Goal: Register for event/course

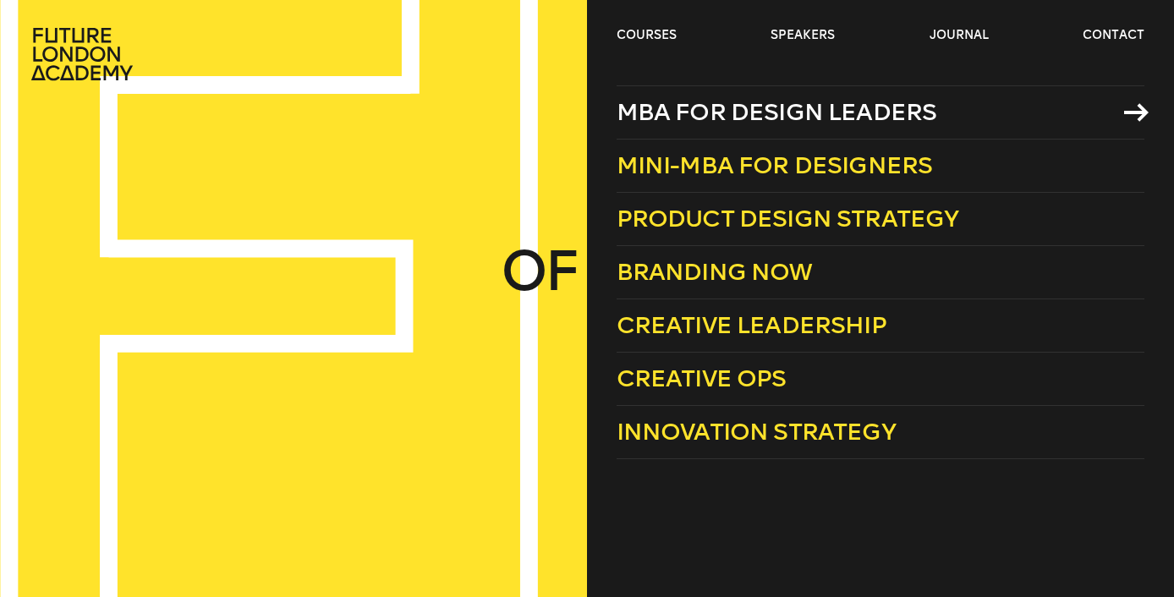
click at [700, 113] on span "MBA for Design Leaders" at bounding box center [777, 112] width 321 height 28
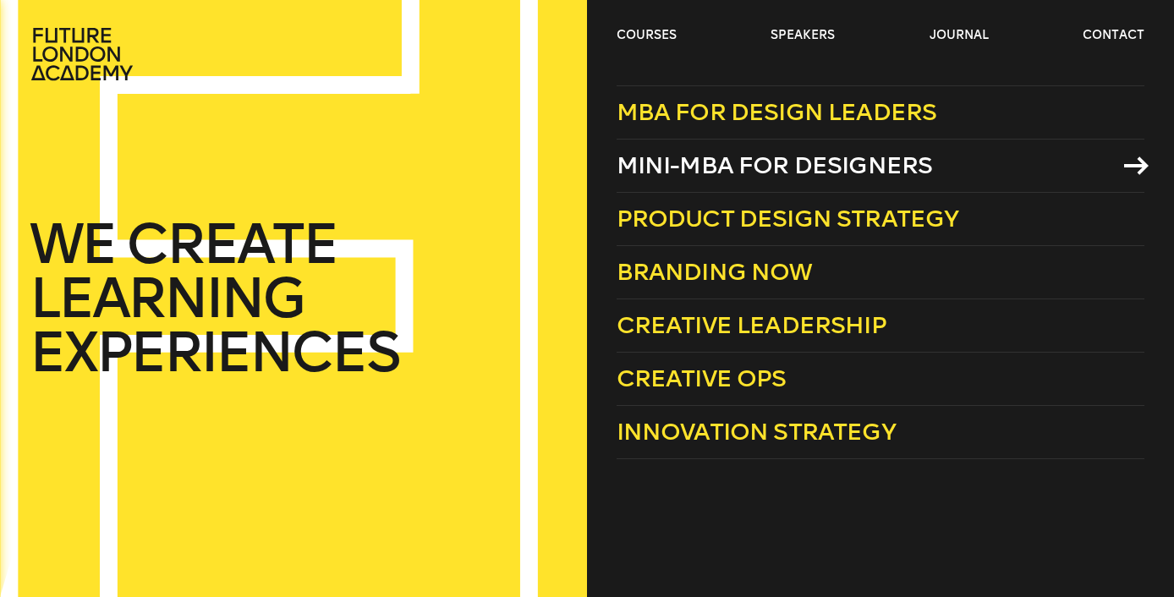
click at [705, 169] on span "Mini-MBA for Designers" at bounding box center [775, 165] width 316 height 28
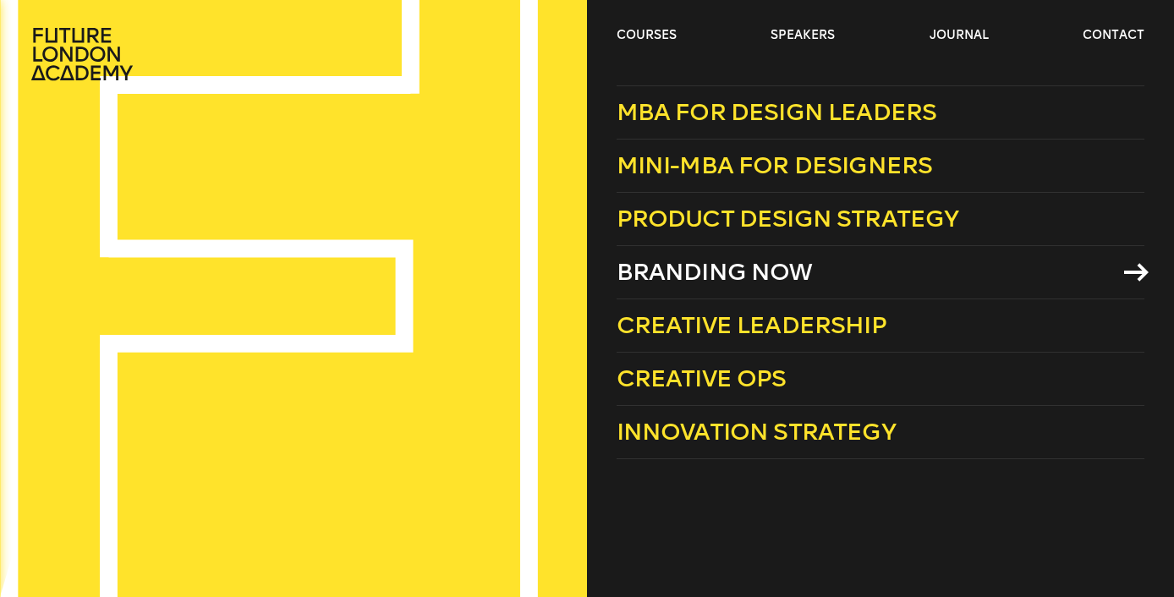
click at [713, 277] on span "Branding Now" at bounding box center [715, 272] width 196 height 28
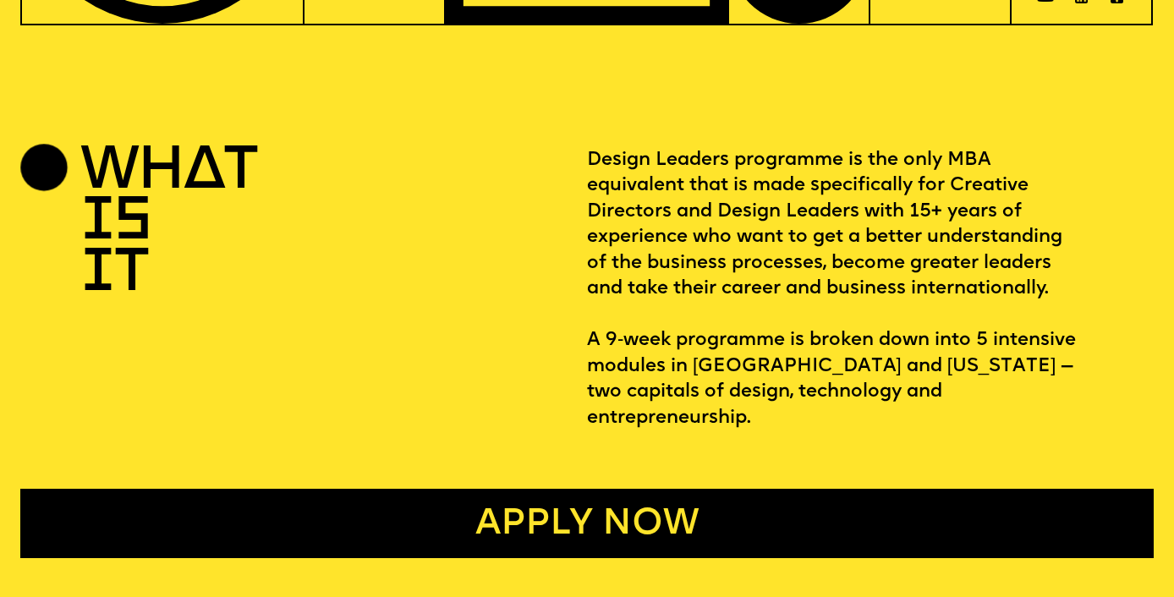
scroll to position [598, 0]
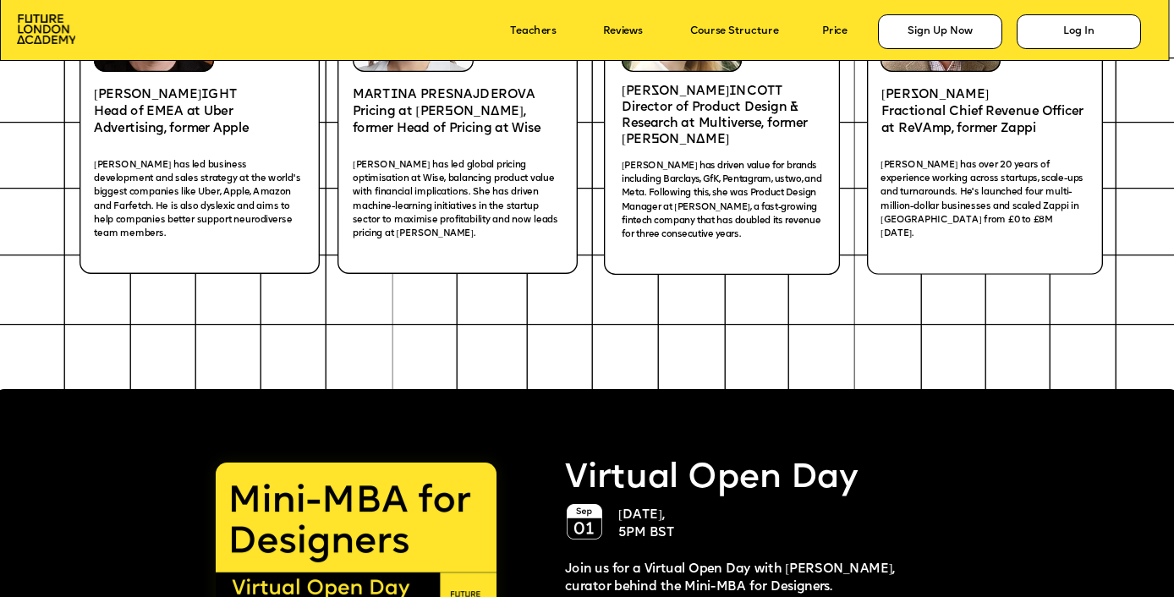
scroll to position [1368, 0]
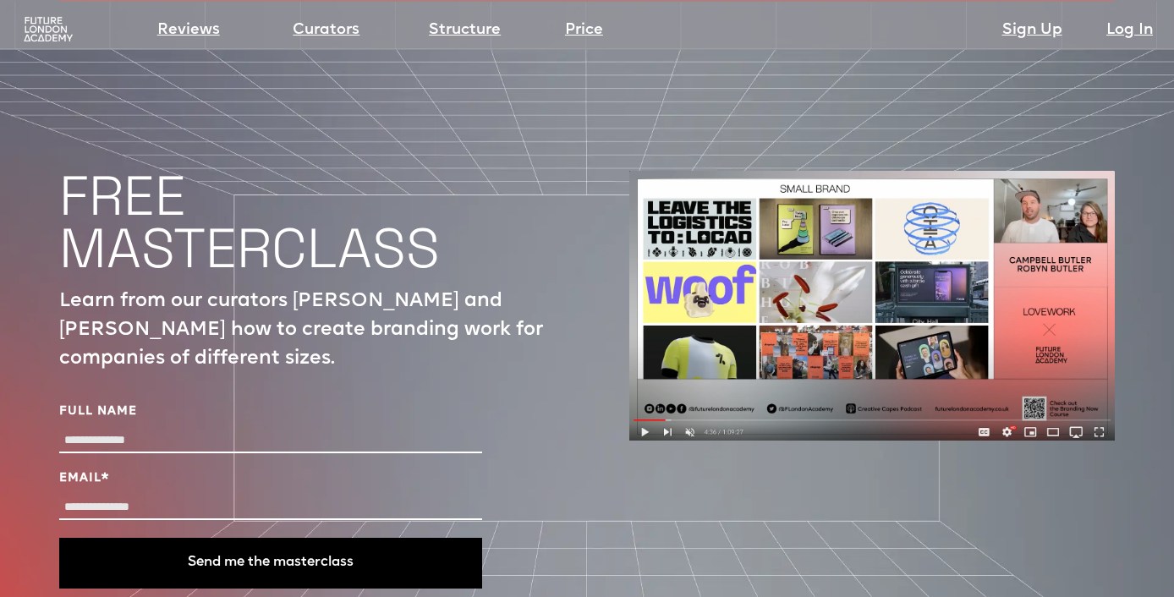
scroll to position [5520, 0]
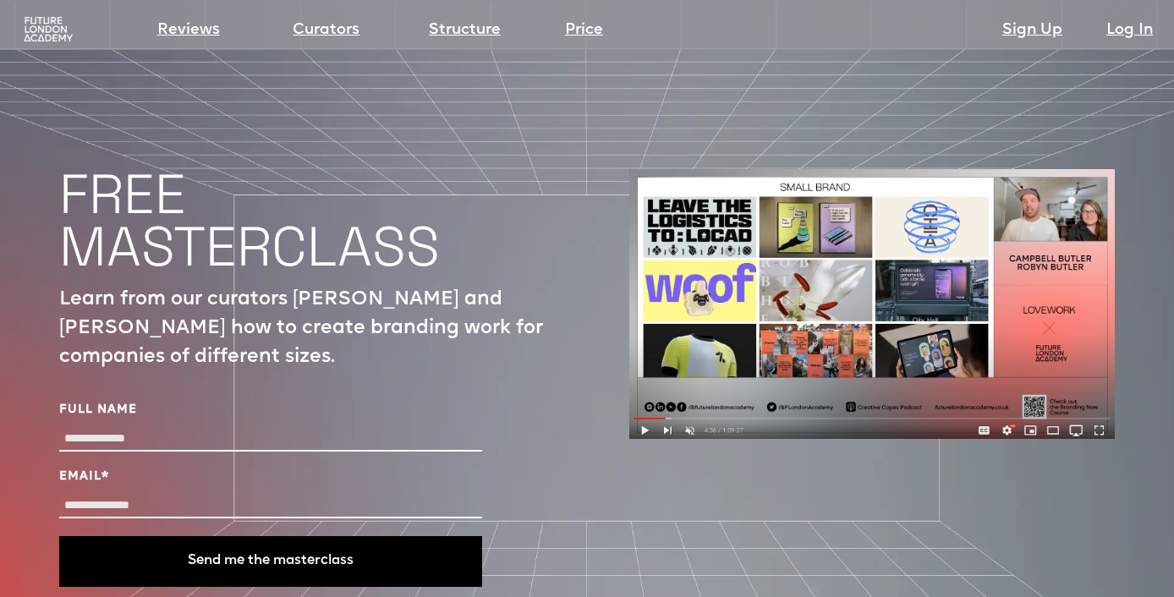
click at [883, 314] on img at bounding box center [872, 304] width 486 height 270
click at [636, 380] on img at bounding box center [872, 304] width 486 height 270
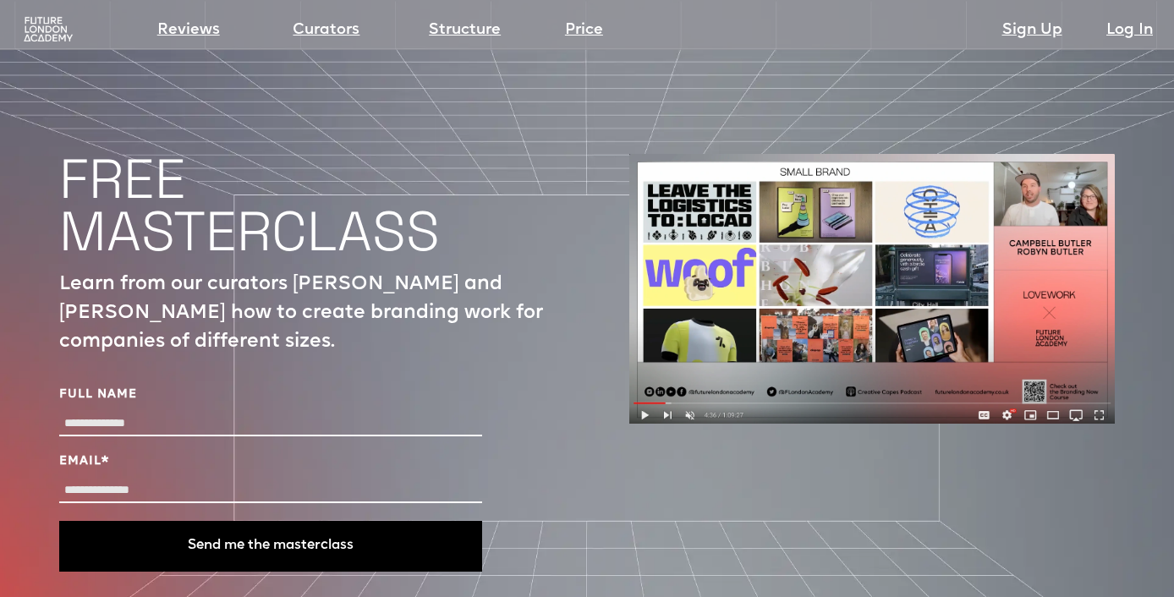
scroll to position [5538, 0]
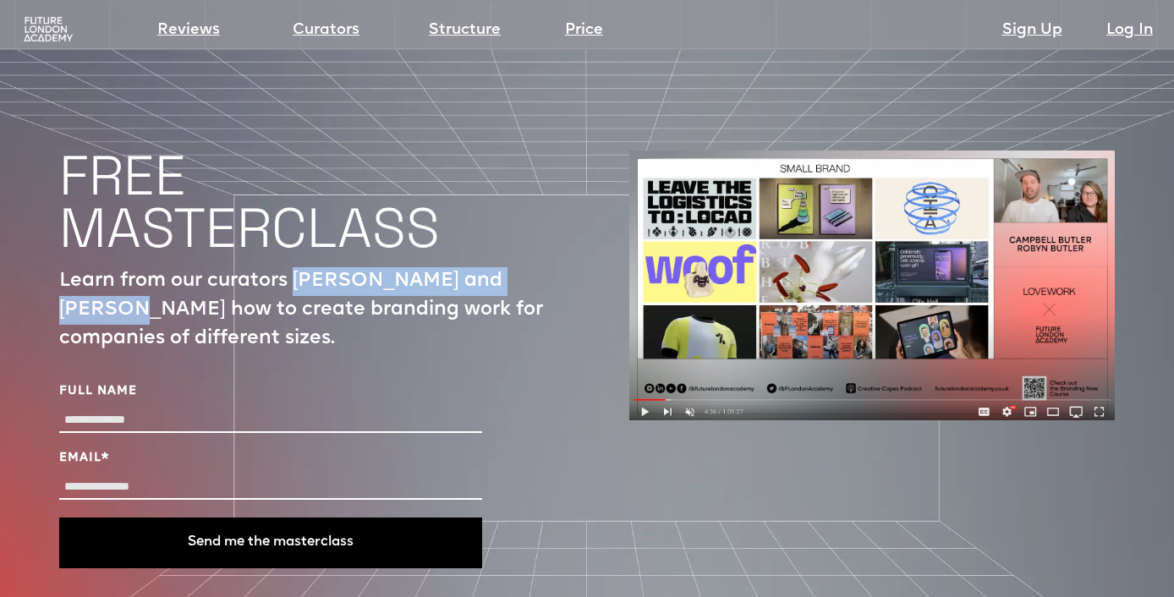
drag, startPoint x: 297, startPoint y: 222, endPoint x: 117, endPoint y: 255, distance: 183.2
click at [117, 267] on p "Learn from our curators Campbell and Robyn Butler how to create branding work f…" at bounding box center [302, 310] width 486 height 86
copy p "Campbell and Robyn Butler"
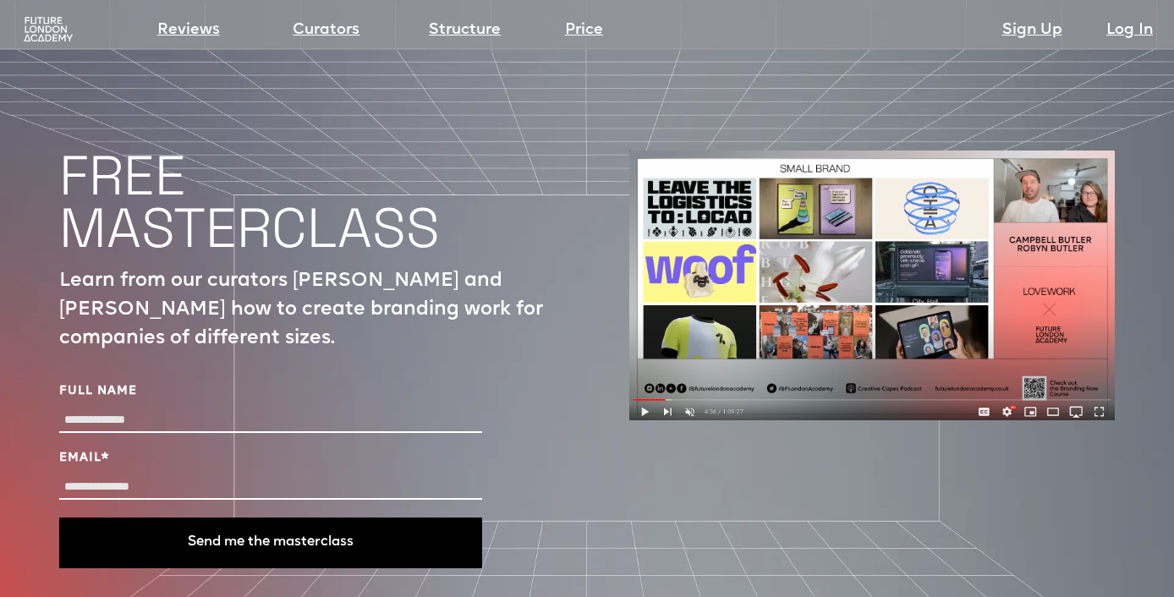
click at [596, 439] on div "FREE MASTERCLASS Learn from our curators Campbell and Robyn Butler how to creat…" at bounding box center [587, 366] width 1056 height 770
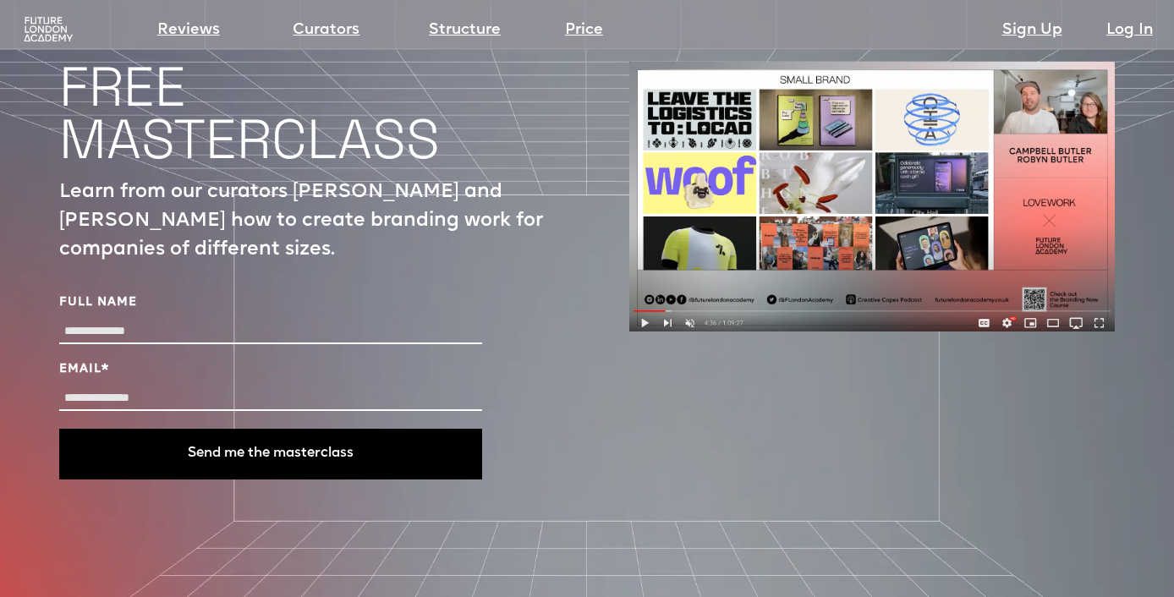
scroll to position [5631, 0]
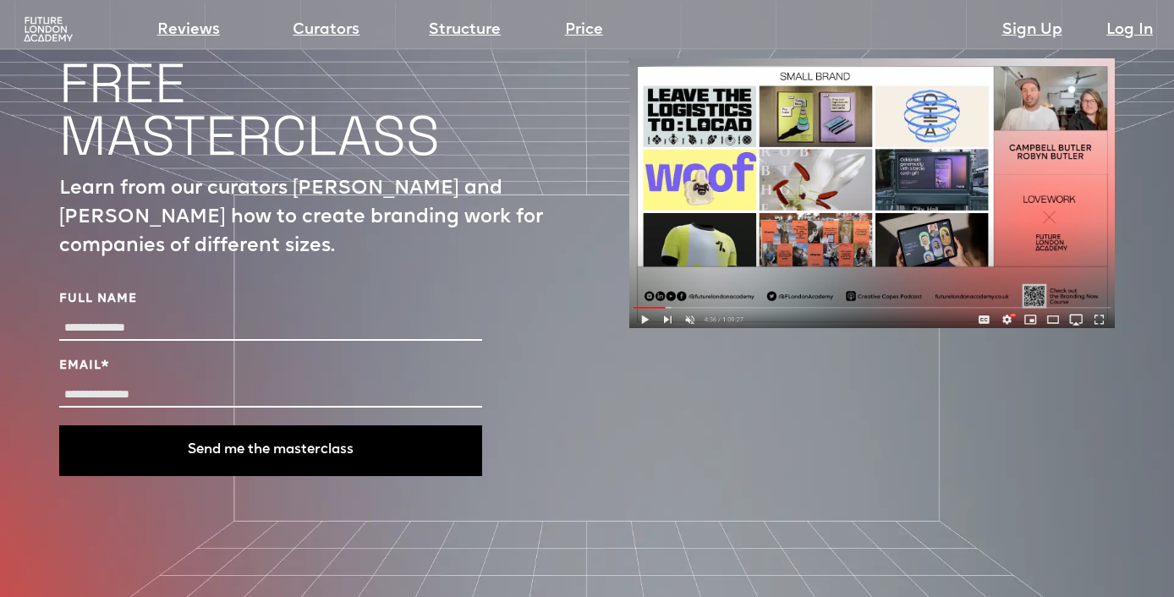
click at [158, 316] on input "Full Name" at bounding box center [270, 328] width 423 height 25
type input "**********"
click at [132, 383] on input "Email *" at bounding box center [270, 395] width 423 height 25
type input "**********"
click at [244, 426] on button "Send me the masterclass" at bounding box center [270, 451] width 423 height 51
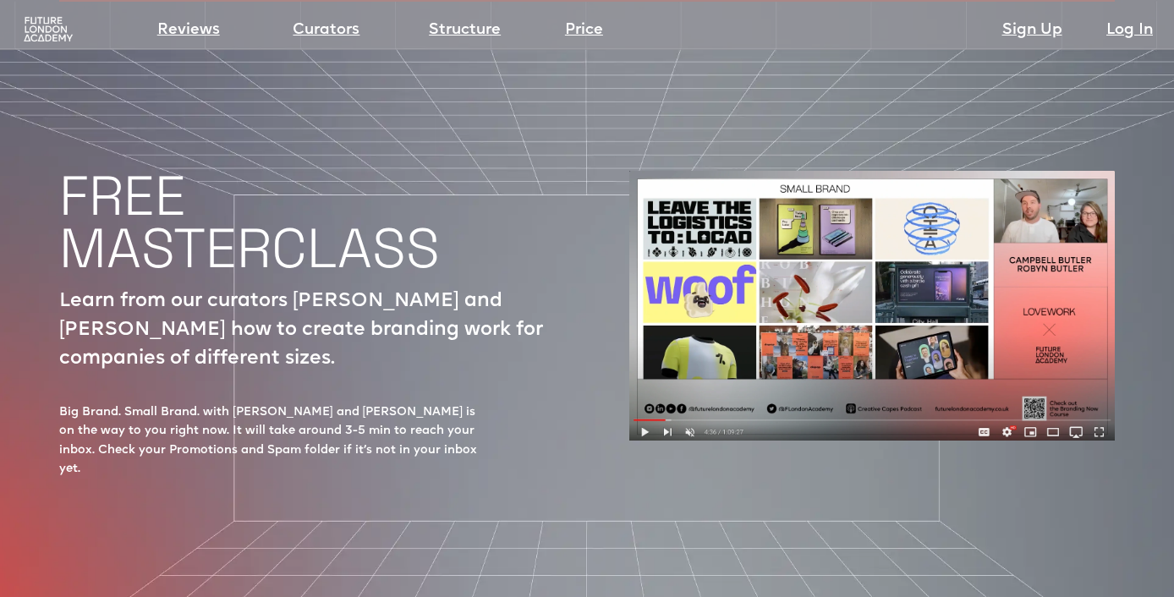
scroll to position [5520, 0]
